Goal: Information Seeking & Learning: Learn about a topic

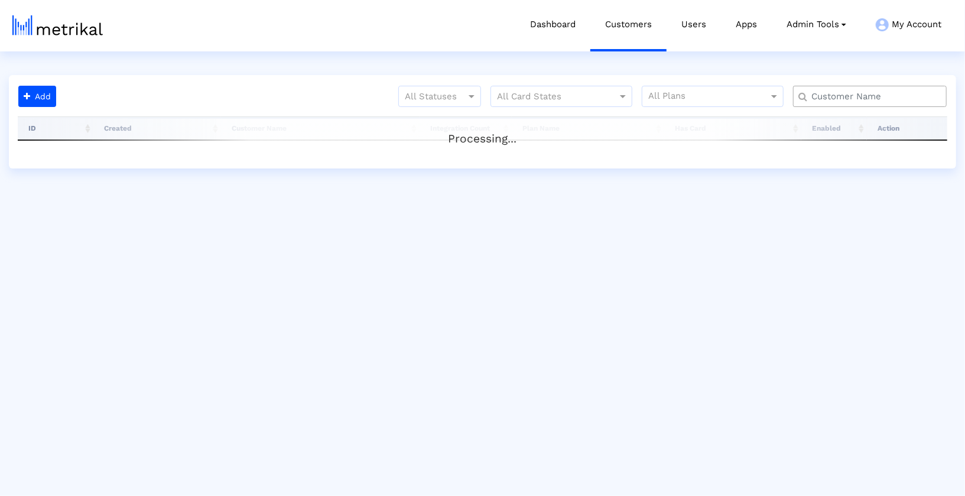
click at [865, 101] on input "text" at bounding box center [872, 96] width 139 height 12
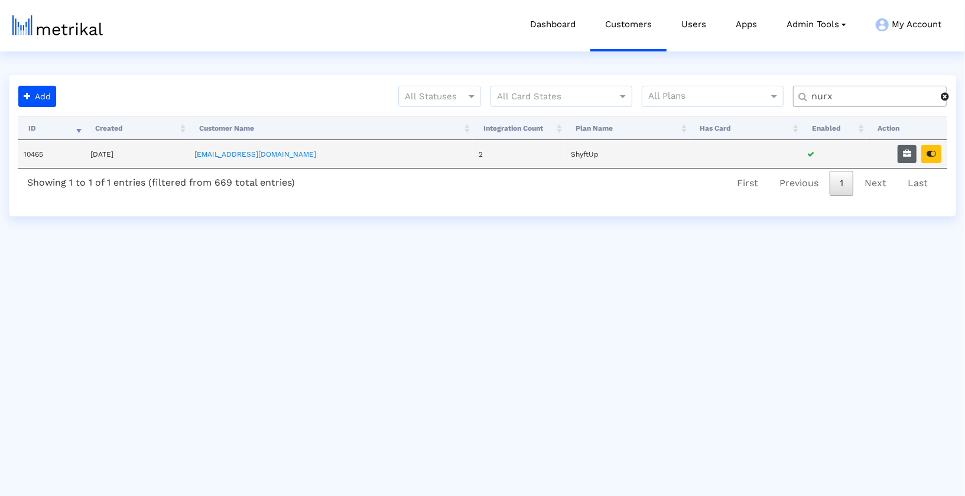
type input "nurx"
click at [907, 158] on button "button" at bounding box center [907, 154] width 19 height 18
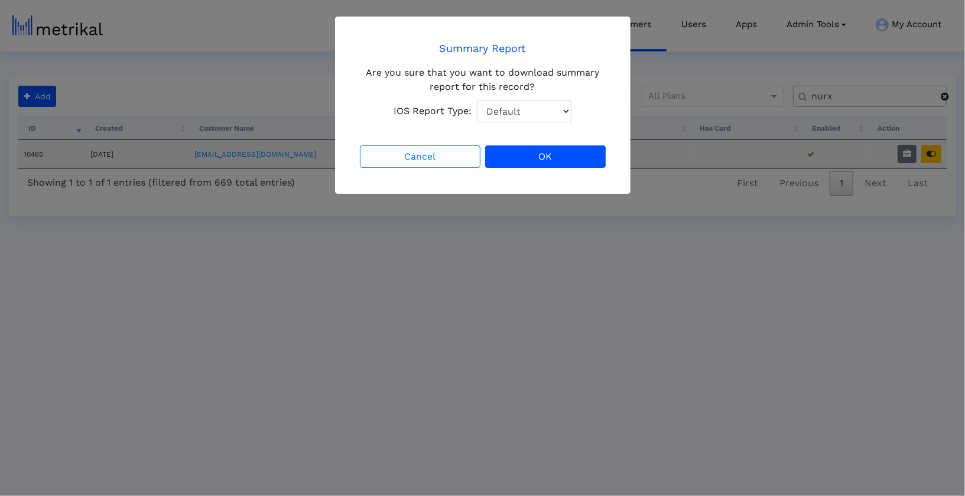
click at [527, 110] on select "Default Total Downloads New Downloads Redownloads" at bounding box center [524, 111] width 95 height 22
select select "1: 1"
click at [477, 100] on select "Default Total Downloads New Downloads Redownloads" at bounding box center [524, 111] width 95 height 22
click at [534, 149] on button "OK" at bounding box center [545, 156] width 121 height 22
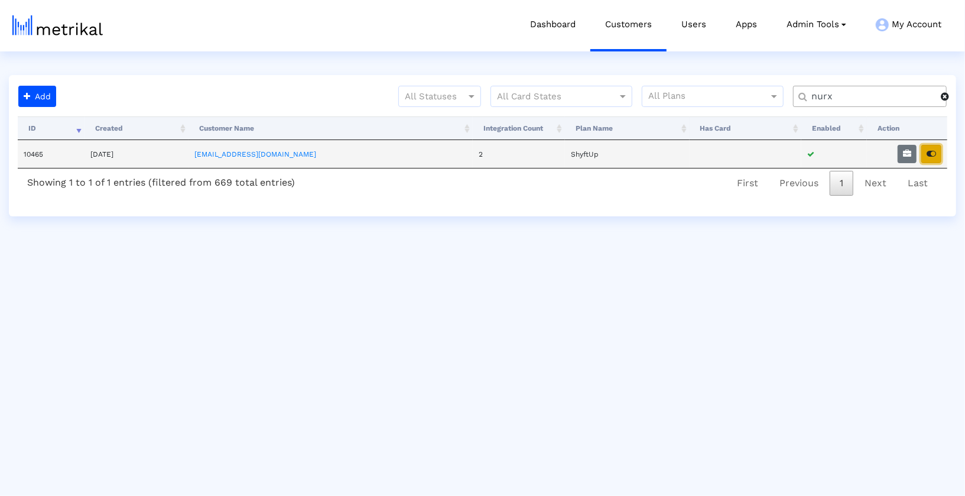
click at [925, 155] on button "button" at bounding box center [931, 154] width 20 height 18
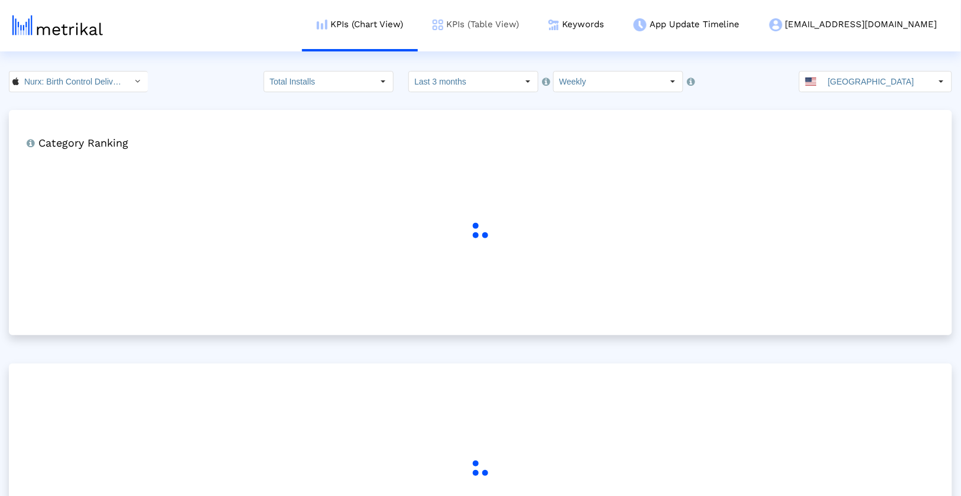
click at [534, 31] on link "KPIs (Table View)" at bounding box center [476, 24] width 116 height 49
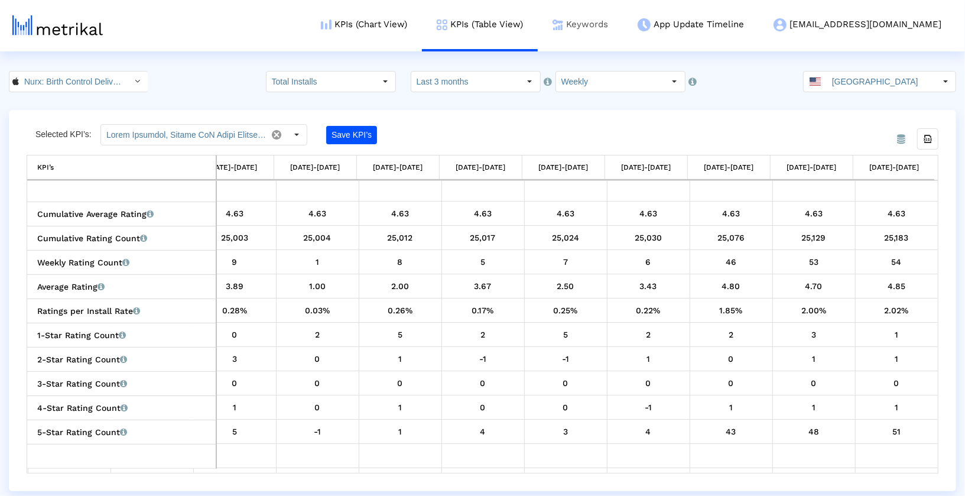
click at [623, 20] on link "Keywords" at bounding box center [580, 24] width 85 height 49
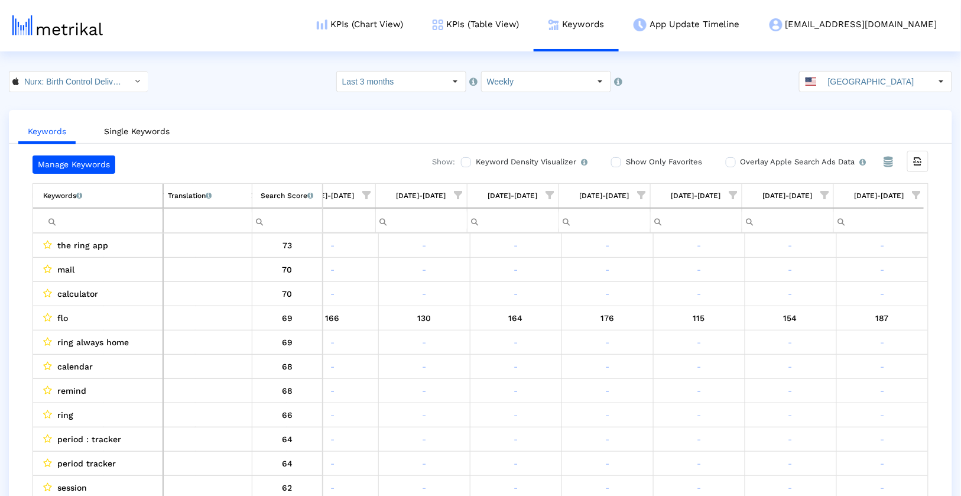
click at [658, 161] on label "Show Only Favorites" at bounding box center [662, 161] width 79 height 13
click at [619, 161] on input "Show Only Favorites" at bounding box center [615, 162] width 8 height 8
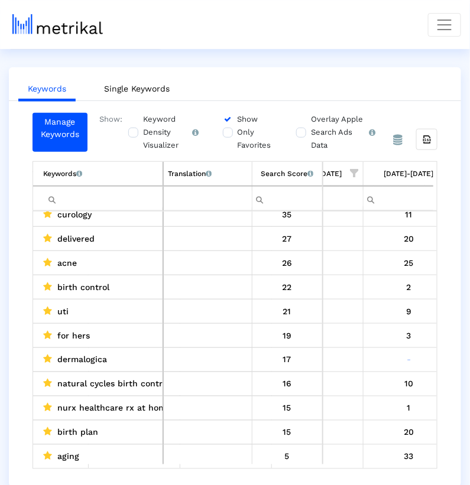
scroll to position [64, 0]
click at [239, 130] on label "Show Only Favorites" at bounding box center [254, 132] width 38 height 39
click at [230, 124] on input "Show Only Favorites" at bounding box center [227, 120] width 8 height 8
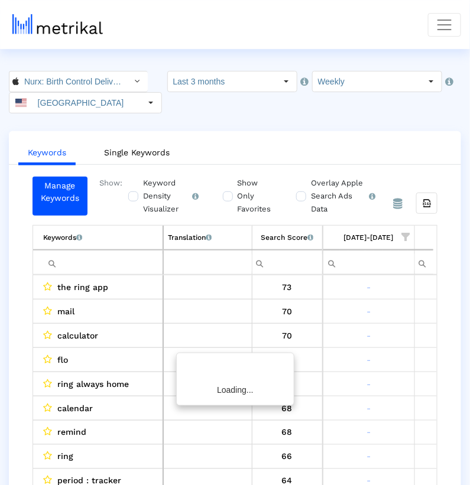
scroll to position [0, 1080]
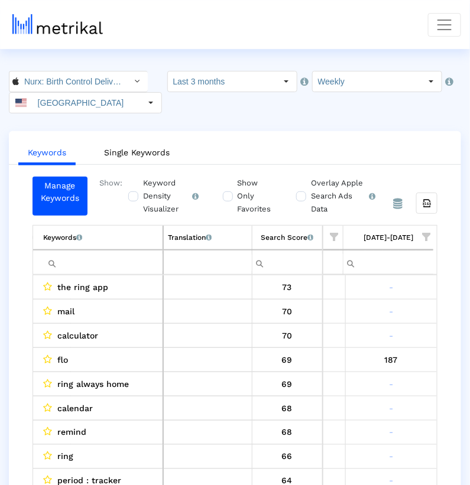
click at [428, 234] on span "Show filter options for column '09/21/25-09/27/25'" at bounding box center [426, 237] width 8 height 8
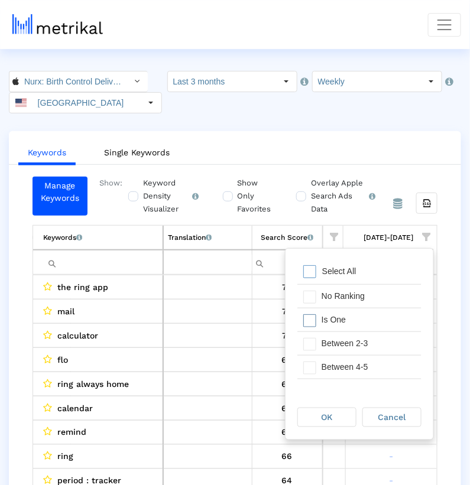
click at [362, 324] on div "Is One" at bounding box center [369, 319] width 106 height 23
click at [362, 343] on div "Between 2-3" at bounding box center [369, 343] width 106 height 23
click at [355, 368] on div "Between 4-5" at bounding box center [369, 367] width 106 height 23
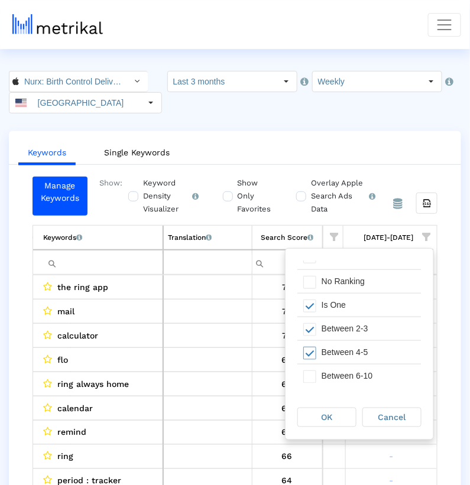
scroll to position [15, 0]
click at [355, 369] on div "Between 6-10" at bounding box center [369, 375] width 106 height 23
click at [340, 418] on div "OK" at bounding box center [327, 417] width 58 height 18
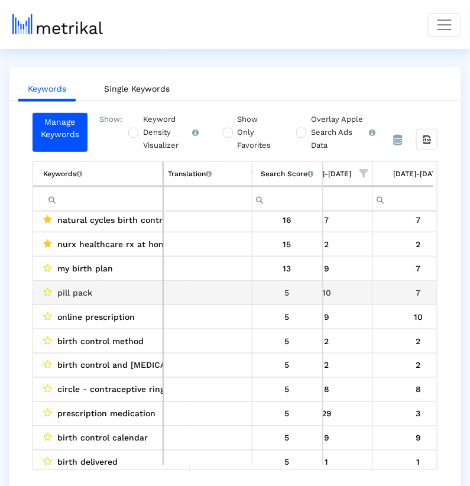
scroll to position [173, 0]
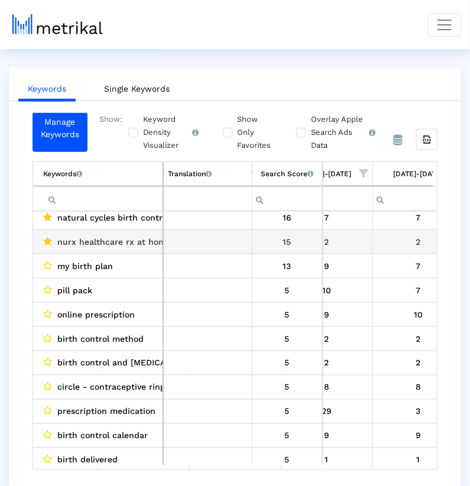
click at [411, 234] on div "2" at bounding box center [418, 241] width 83 height 15
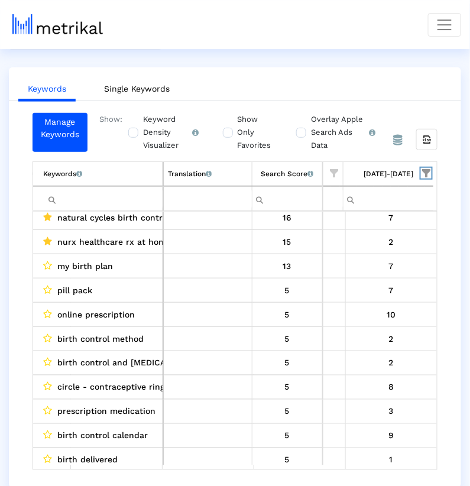
click at [425, 174] on span "Show filter options for column '09/21/25-09/27/25'" at bounding box center [426, 173] width 8 height 8
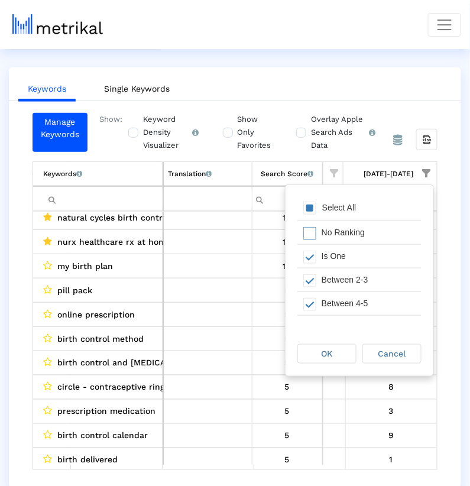
click at [337, 206] on div "Select All" at bounding box center [339, 208] width 46 height 10
click at [325, 347] on div "OK" at bounding box center [327, 354] width 58 height 18
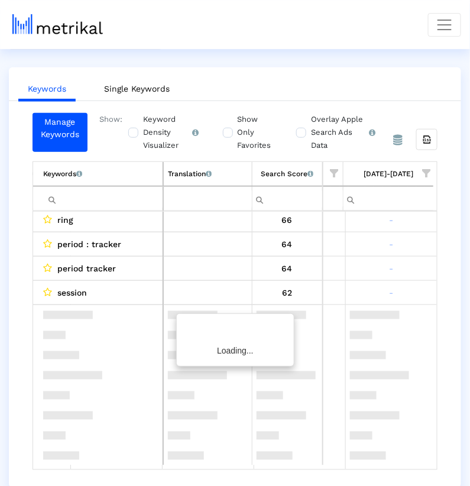
scroll to position [0, 0]
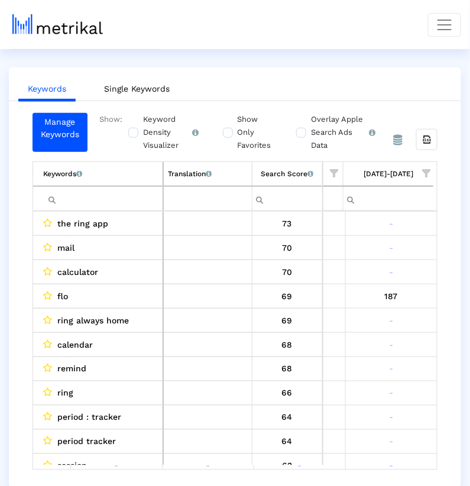
click at [336, 171] on span "Show filter options for column '09/14/25-09/20/25'" at bounding box center [334, 173] width 8 height 8
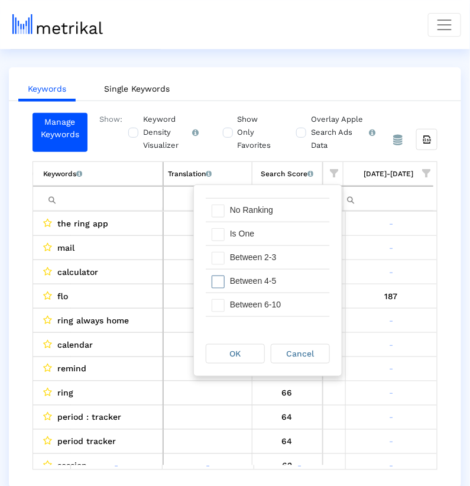
scroll to position [24, 0]
click at [296, 301] on div "Between 6-10" at bounding box center [277, 302] width 106 height 23
click at [293, 278] on div "Between 4-5" at bounding box center [277, 279] width 106 height 23
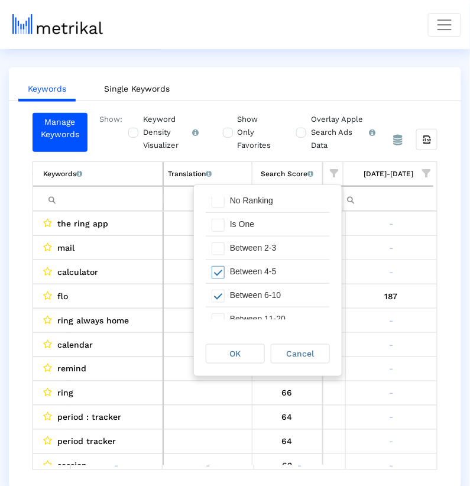
scroll to position [33, 0]
click at [245, 352] on div "OK" at bounding box center [235, 354] width 58 height 18
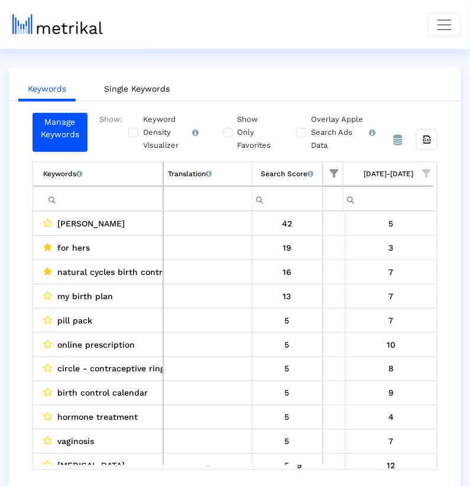
click at [428, 170] on span "Show filter options for column '09/21/25-09/27/25'" at bounding box center [426, 173] width 8 height 8
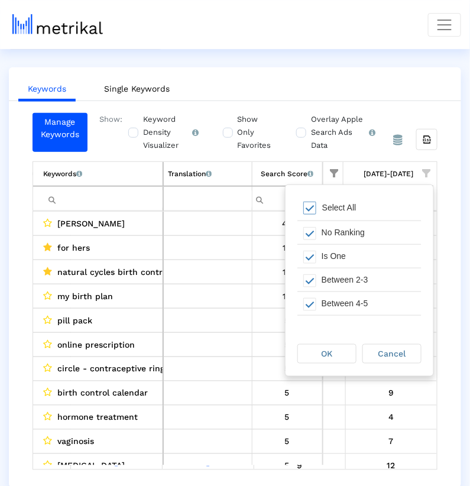
click at [342, 199] on div "Select All" at bounding box center [359, 209] width 124 height 24
click at [342, 235] on div "No Ranking" at bounding box center [369, 232] width 106 height 23
click at [343, 207] on div "Select All" at bounding box center [339, 208] width 46 height 10
click at [338, 252] on div "Is One" at bounding box center [369, 256] width 106 height 23
click at [338, 277] on div "Between 2-3" at bounding box center [369, 279] width 106 height 23
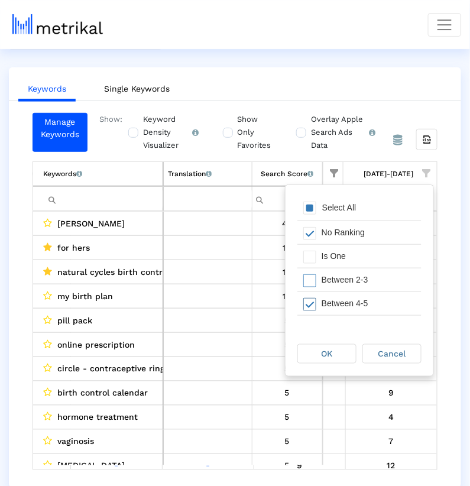
click at [338, 295] on div "Between 4-5" at bounding box center [369, 303] width 106 height 23
click at [322, 358] on span "OK" at bounding box center [326, 353] width 11 height 9
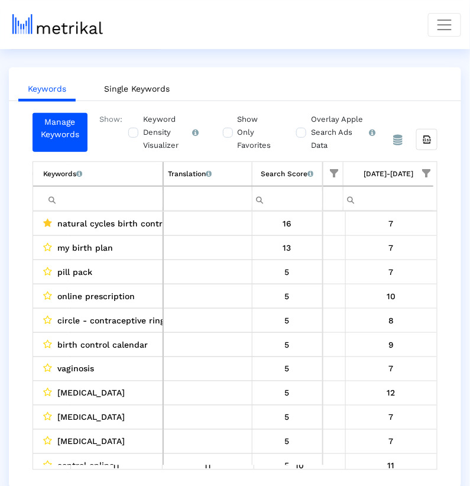
click at [427, 174] on span "Show filter options for column '09/21/25-09/27/25'" at bounding box center [426, 173] width 8 height 8
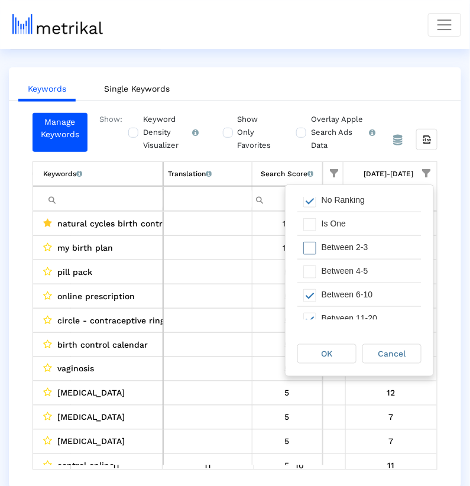
scroll to position [34, 0]
click at [360, 292] on div "Between 6-10" at bounding box center [369, 293] width 106 height 23
click at [348, 348] on div "OK" at bounding box center [327, 354] width 58 height 18
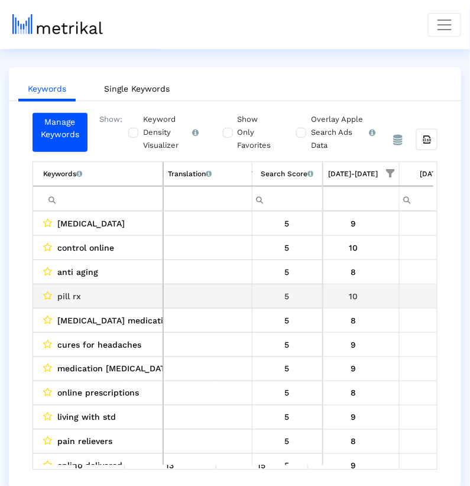
scroll to position [0, 1058]
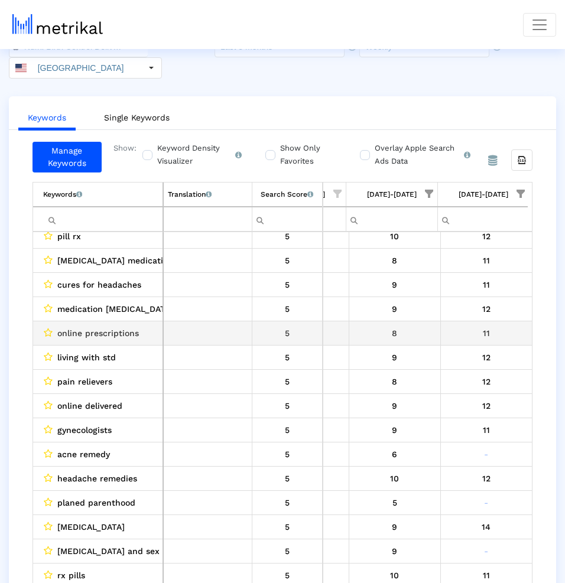
click at [70, 326] on span "online prescriptions" at bounding box center [98, 333] width 82 height 15
drag, startPoint x: 70, startPoint y: 311, endPoint x: 106, endPoint y: 311, distance: 35.5
click at [106, 326] on span "online prescriptions" at bounding box center [98, 333] width 82 height 15
copy span "online prescriptions"
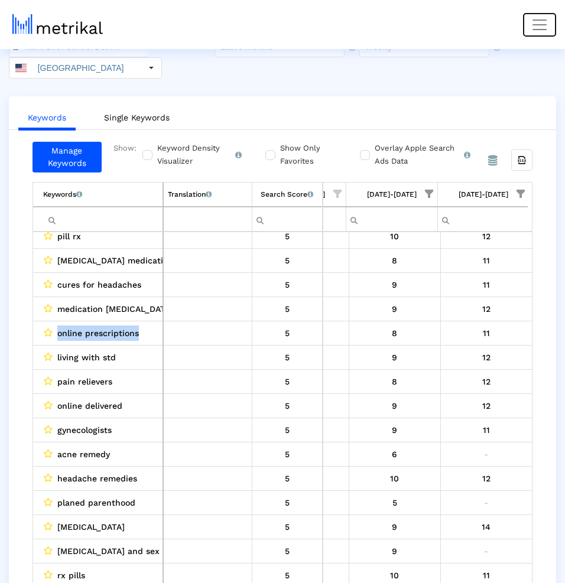
click at [538, 21] on span "Toggle navigation" at bounding box center [540, 25] width 18 height 18
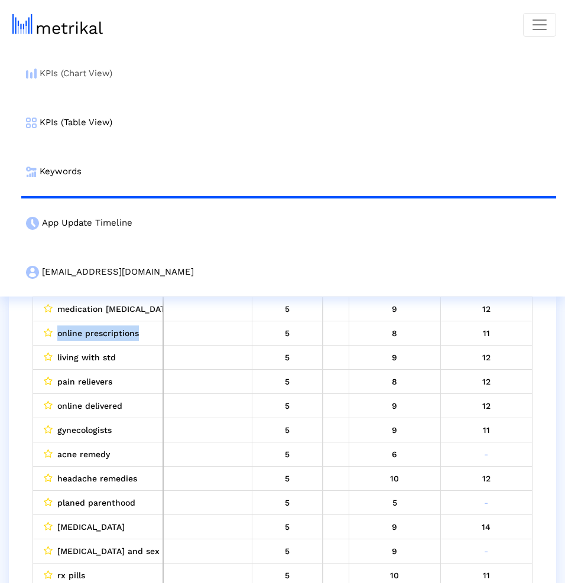
click at [184, 69] on link "KPIs (Chart View)" at bounding box center [288, 73] width 535 height 49
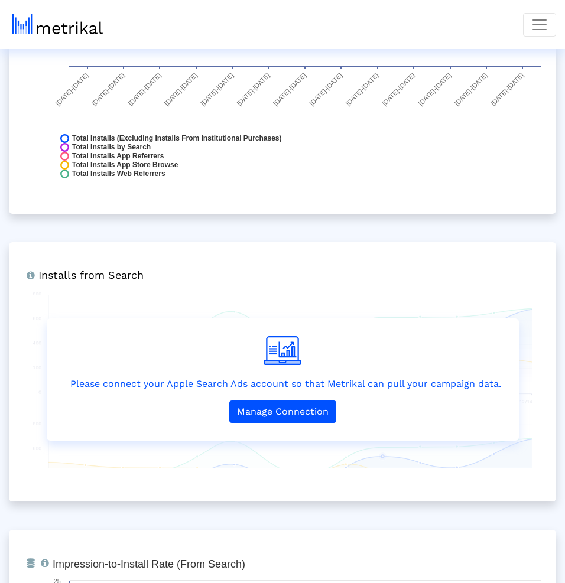
scroll to position [1625, 0]
